Goal: Find specific page/section: Find specific page/section

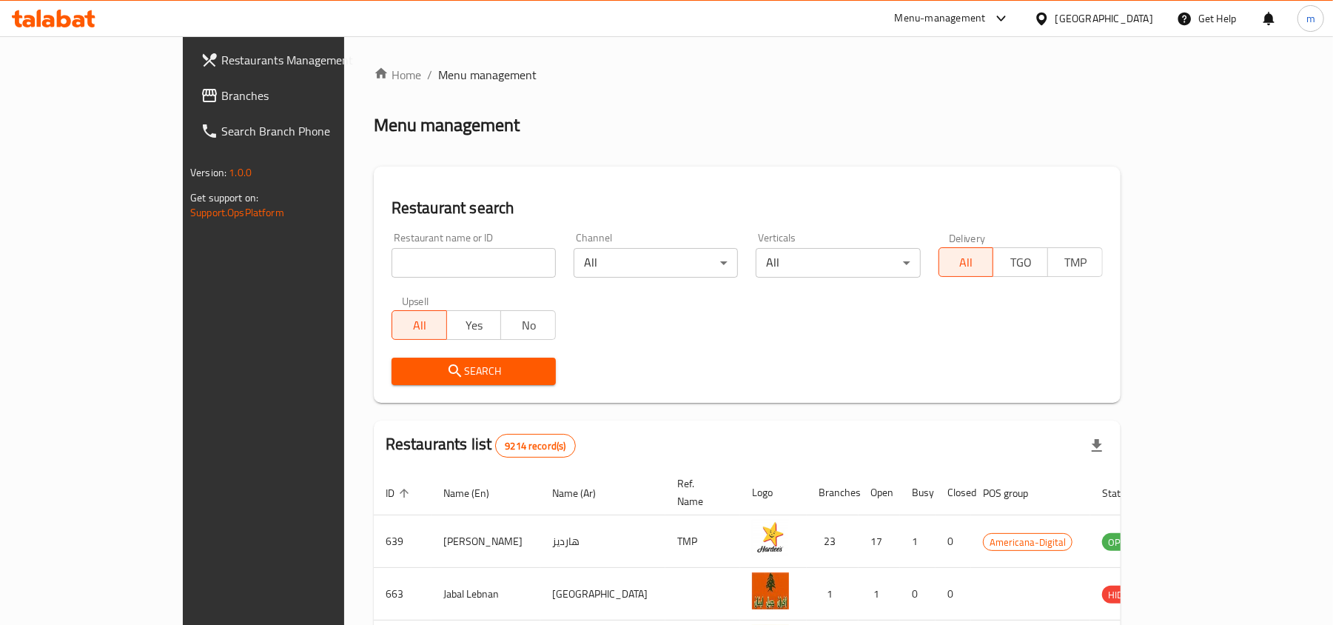
click at [1134, 24] on div "[GEOGRAPHIC_DATA]" at bounding box center [1105, 18] width 98 height 16
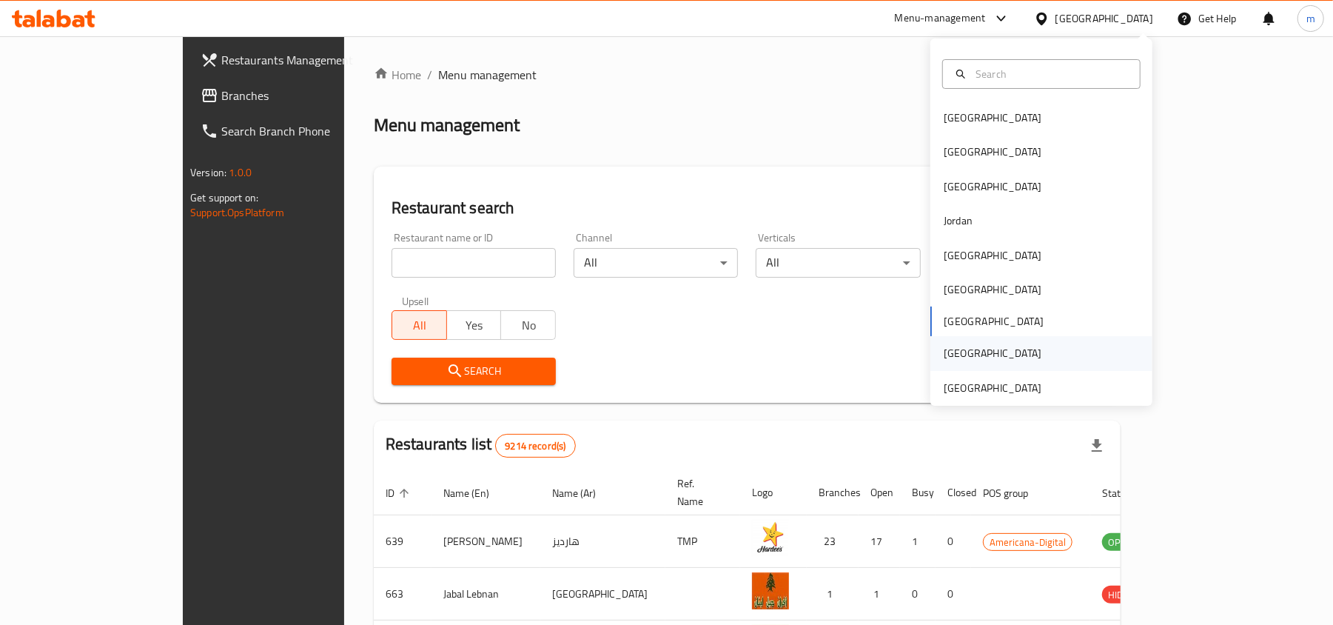
click at [1055, 360] on div "[GEOGRAPHIC_DATA]" at bounding box center [1042, 353] width 222 height 34
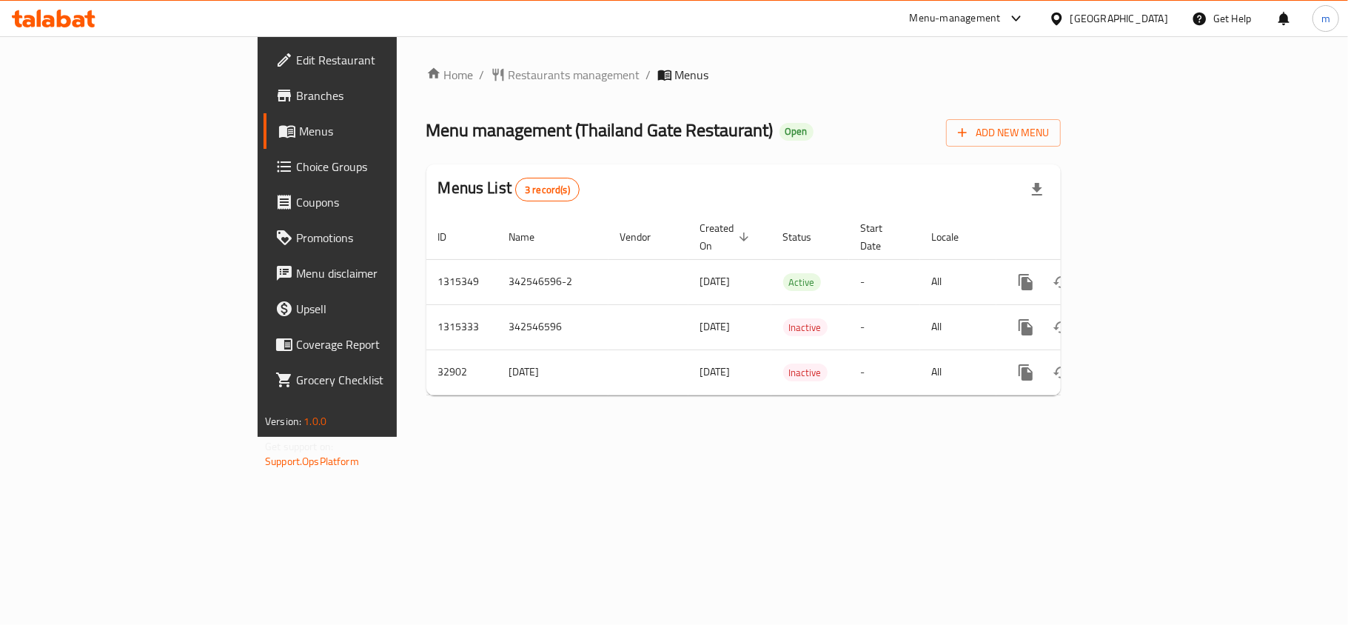
click at [791, 166] on div "Menus List 3 record(s)" at bounding box center [743, 189] width 634 height 50
